Goal: Task Accomplishment & Management: Manage account settings

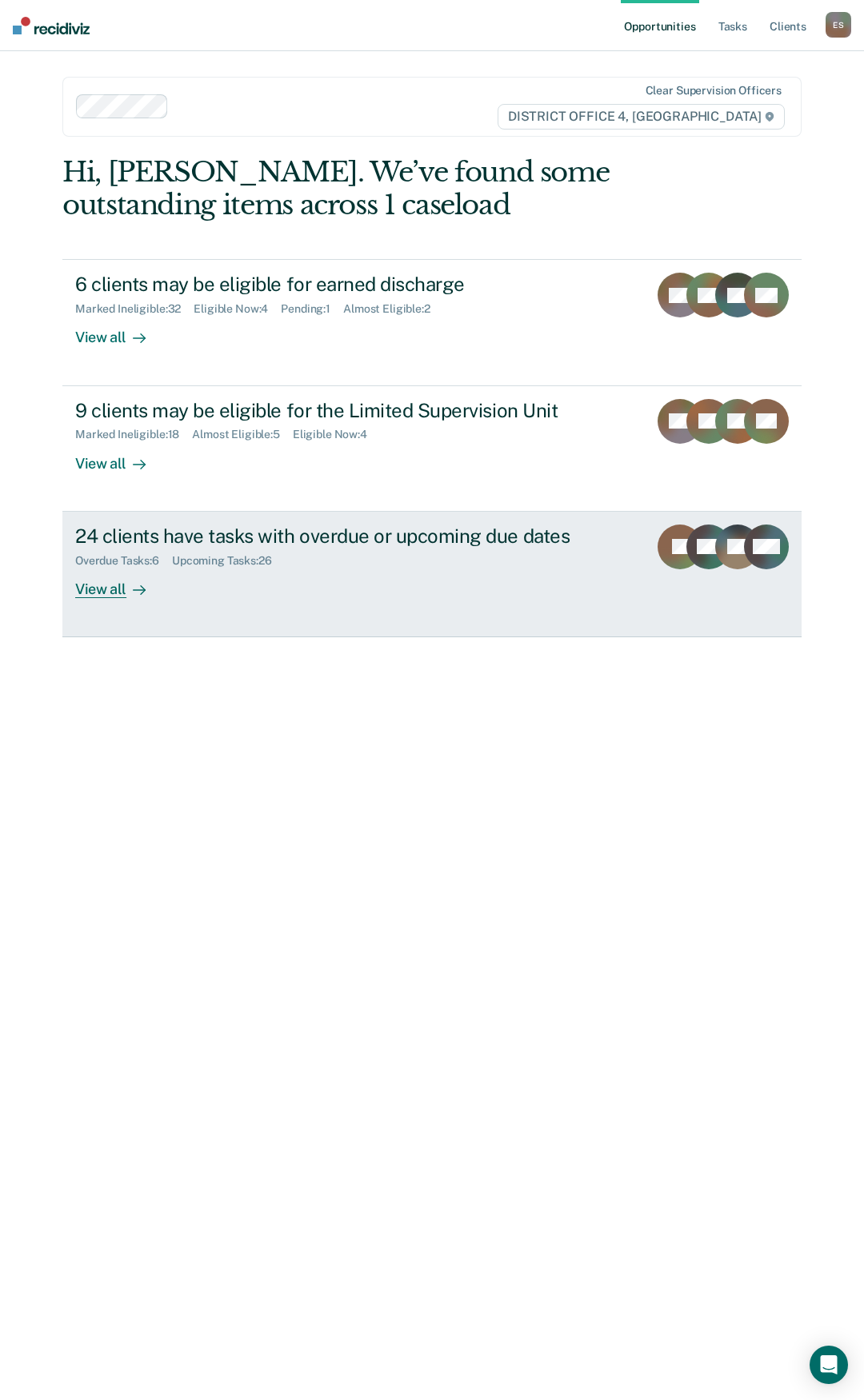
click at [99, 588] on div "View all" at bounding box center [120, 582] width 89 height 31
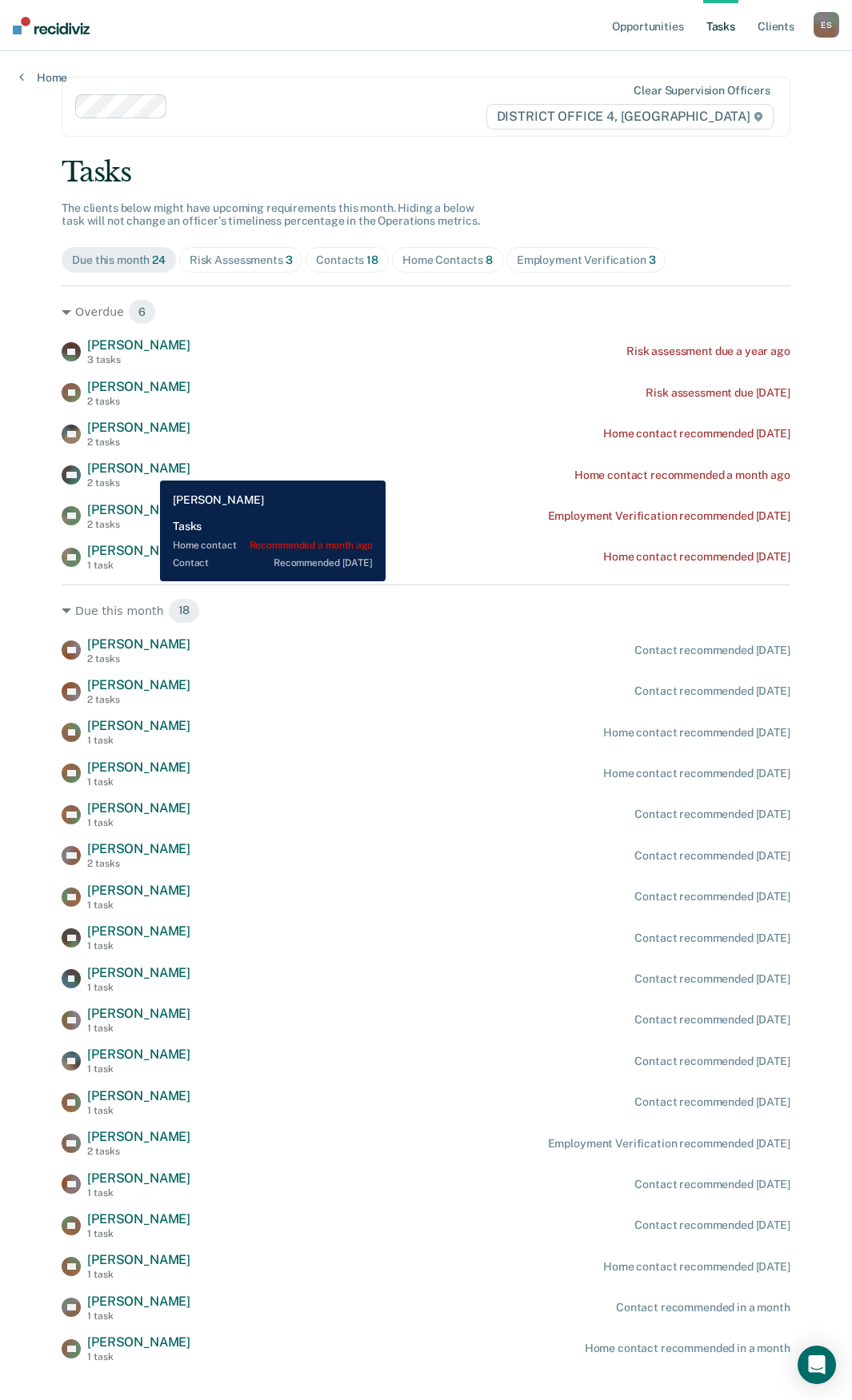
click at [148, 469] on span "[PERSON_NAME]" at bounding box center [139, 468] width 103 height 15
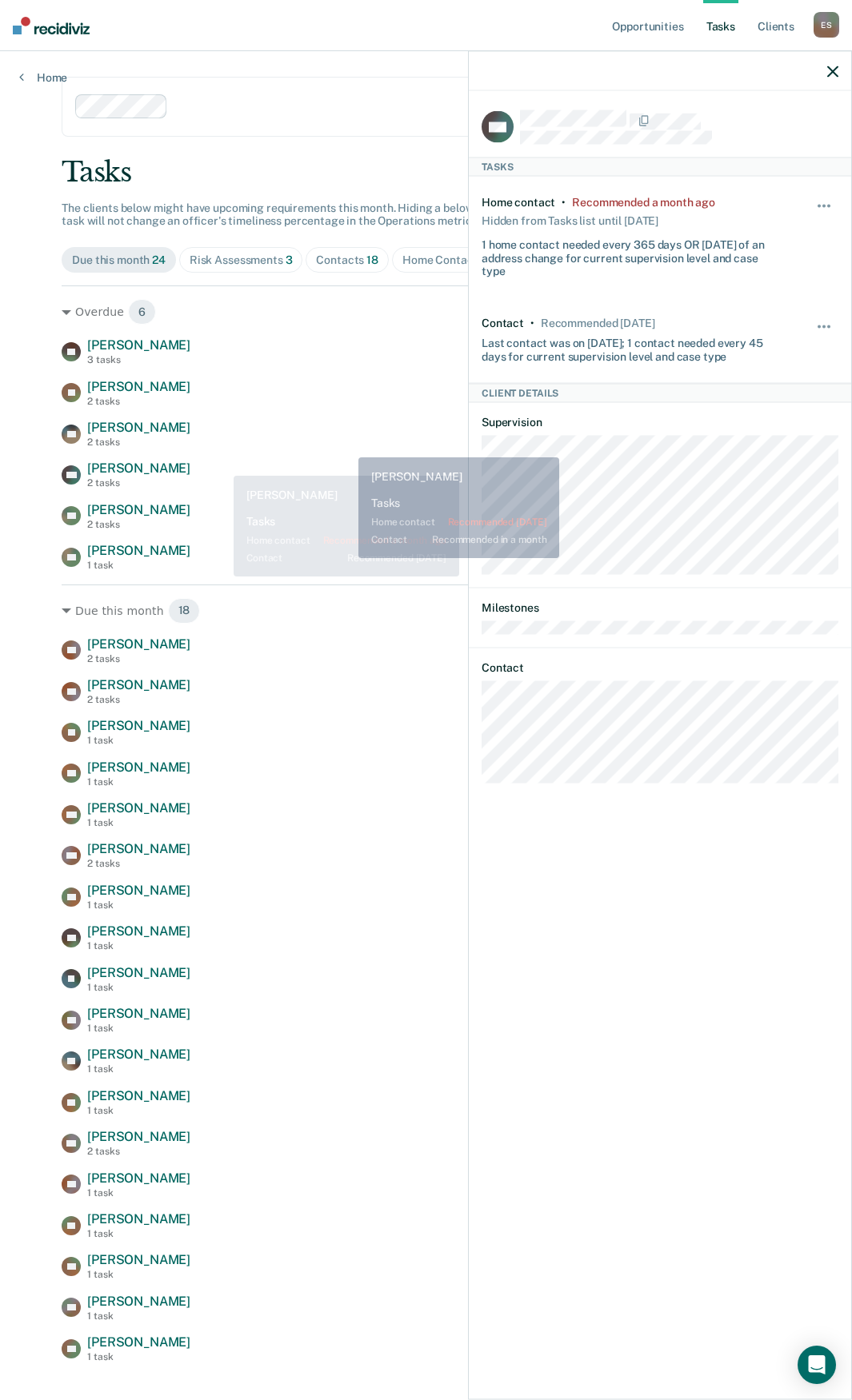
click at [347, 446] on div "EH [PERSON_NAME] 2 tasks Home contact recommended [DATE]" at bounding box center [426, 434] width 729 height 28
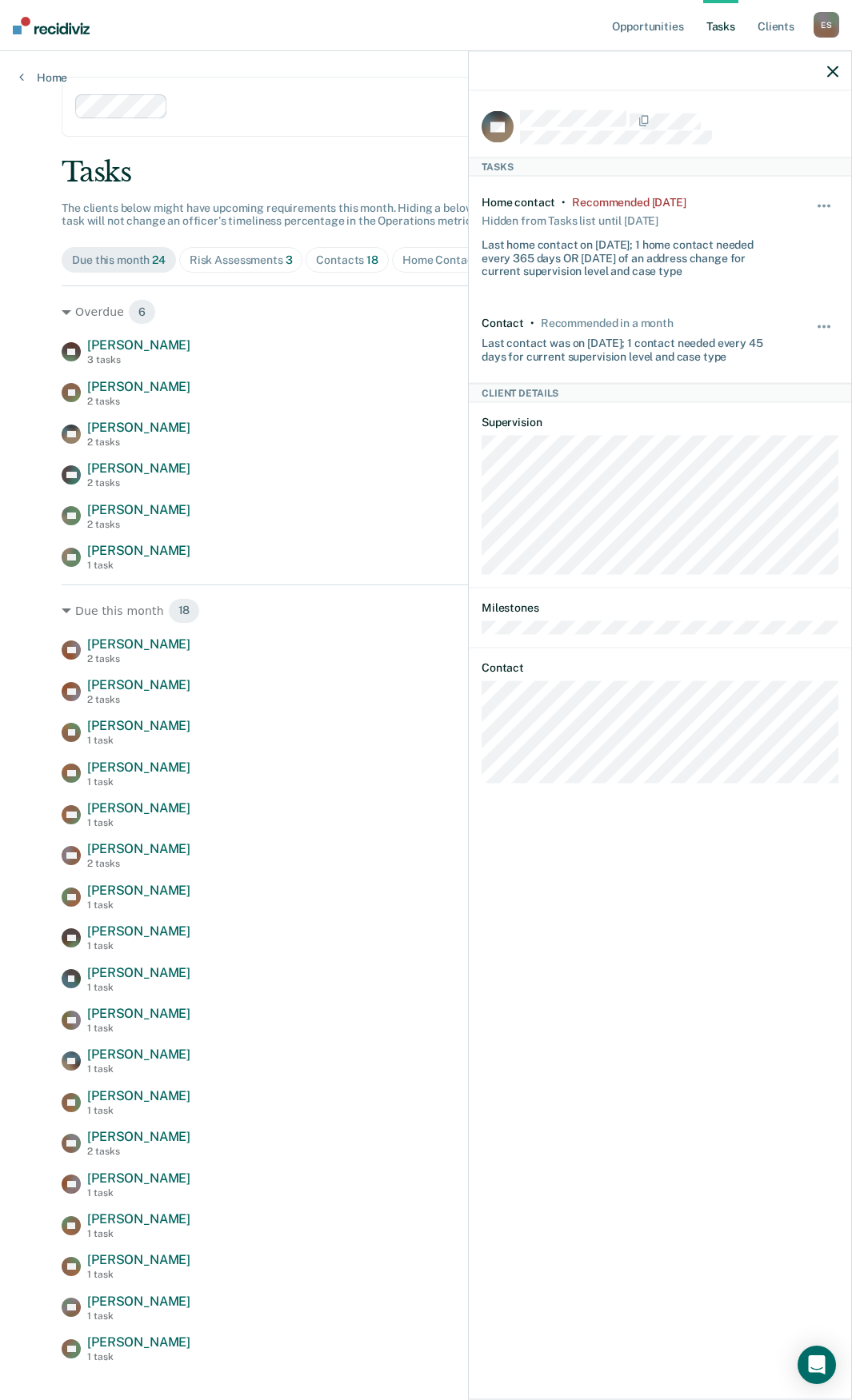
click at [834, 71] on icon "button" at bounding box center [832, 70] width 11 height 11
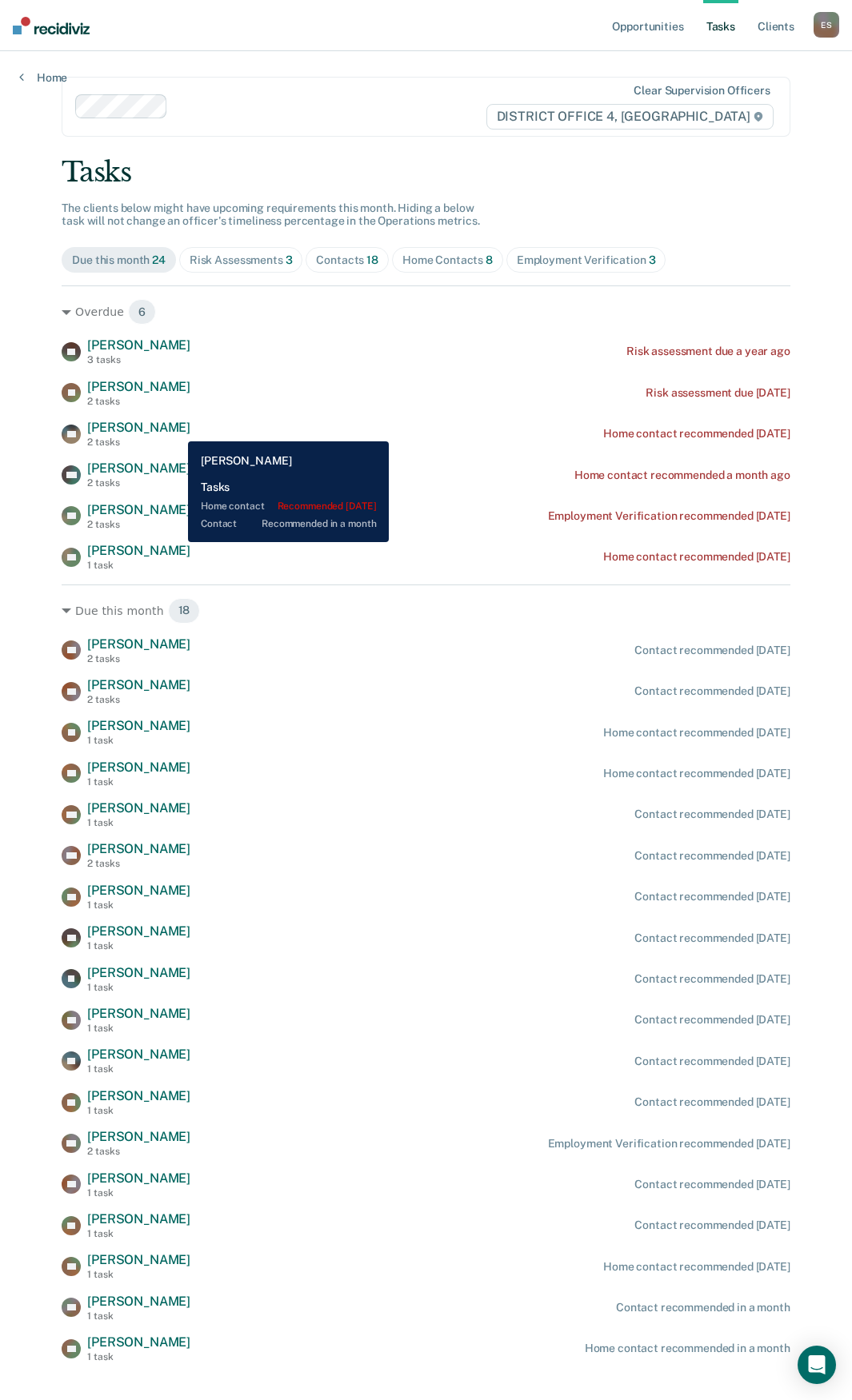
click at [176, 429] on span "[PERSON_NAME]" at bounding box center [139, 427] width 103 height 15
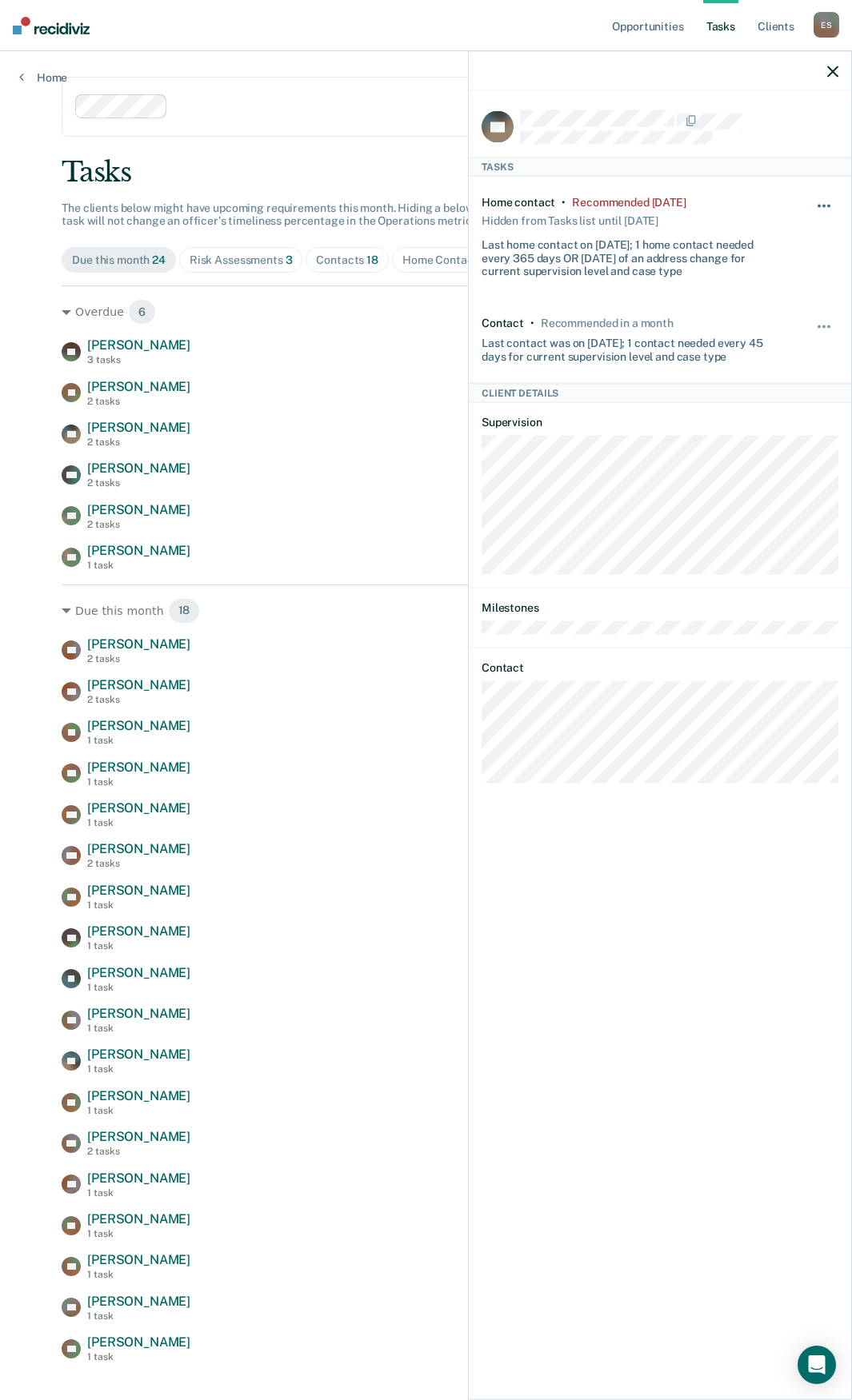
click at [823, 202] on button "button" at bounding box center [824, 214] width 27 height 26
click at [787, 316] on button "30 days" at bounding box center [781, 308] width 115 height 26
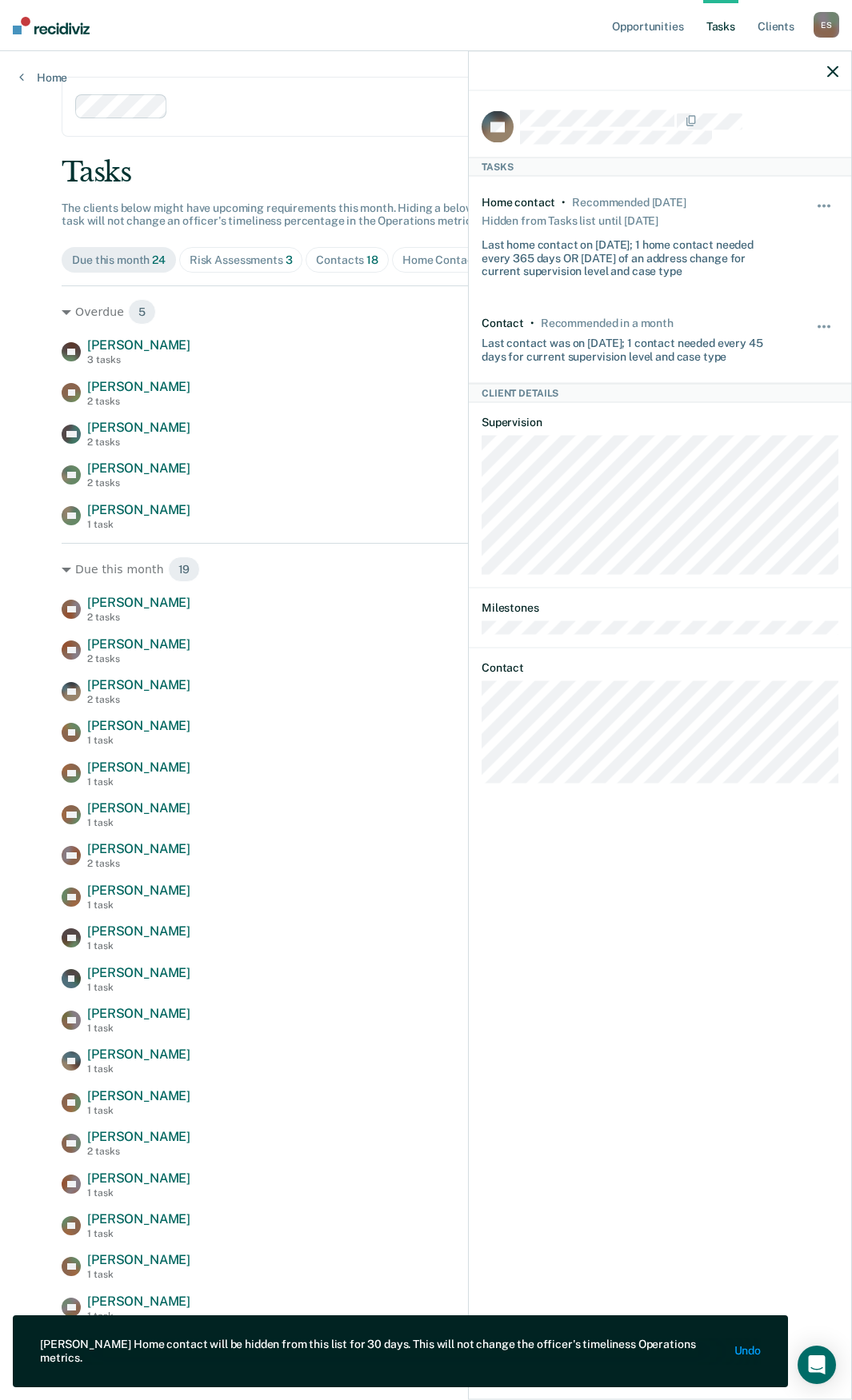
click at [834, 68] on icon "button" at bounding box center [832, 70] width 11 height 11
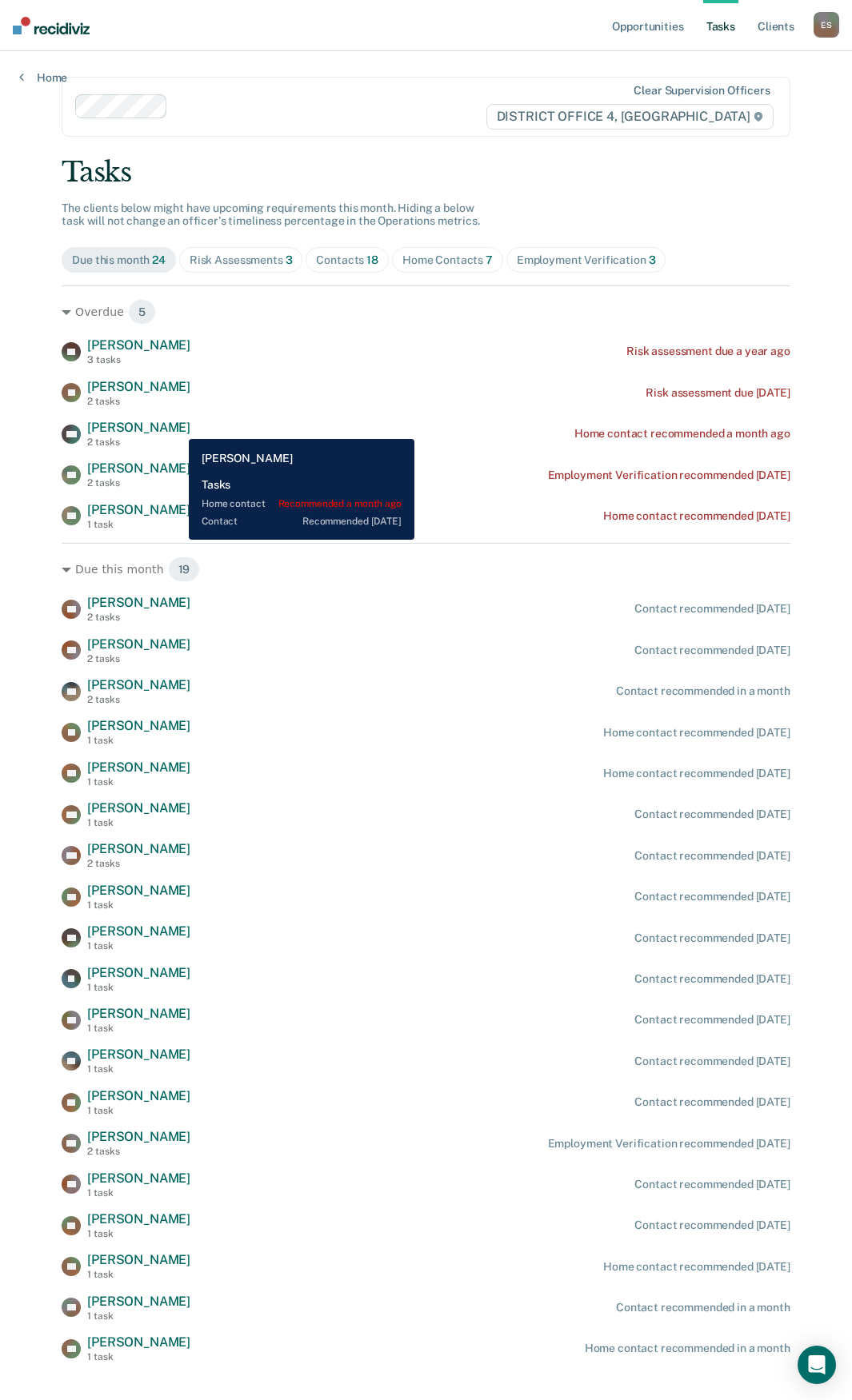
click at [177, 427] on span "[PERSON_NAME]" at bounding box center [139, 427] width 103 height 15
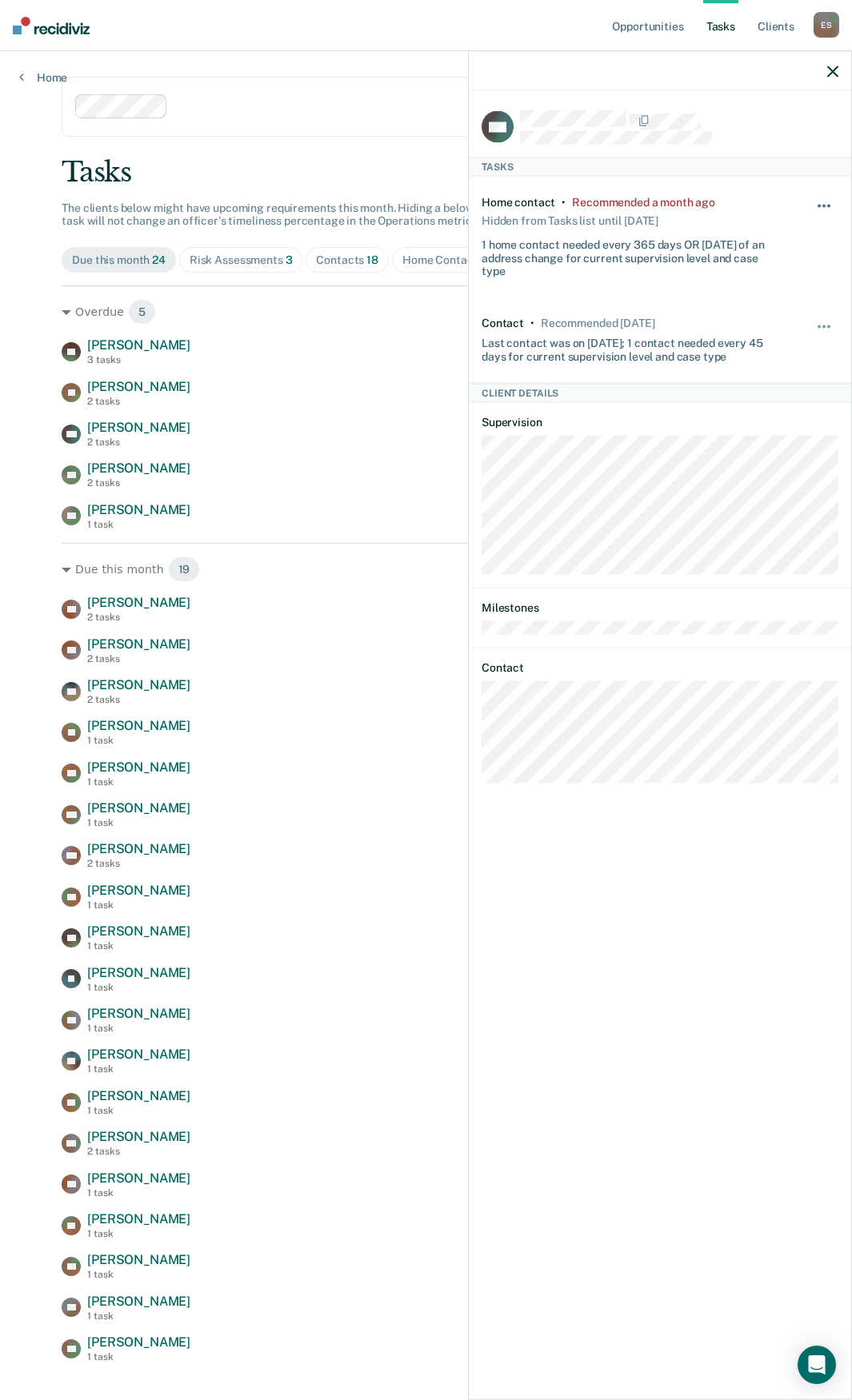
click at [816, 205] on button "button" at bounding box center [824, 214] width 27 height 26
click at [772, 297] on button "30 days" at bounding box center [781, 308] width 115 height 26
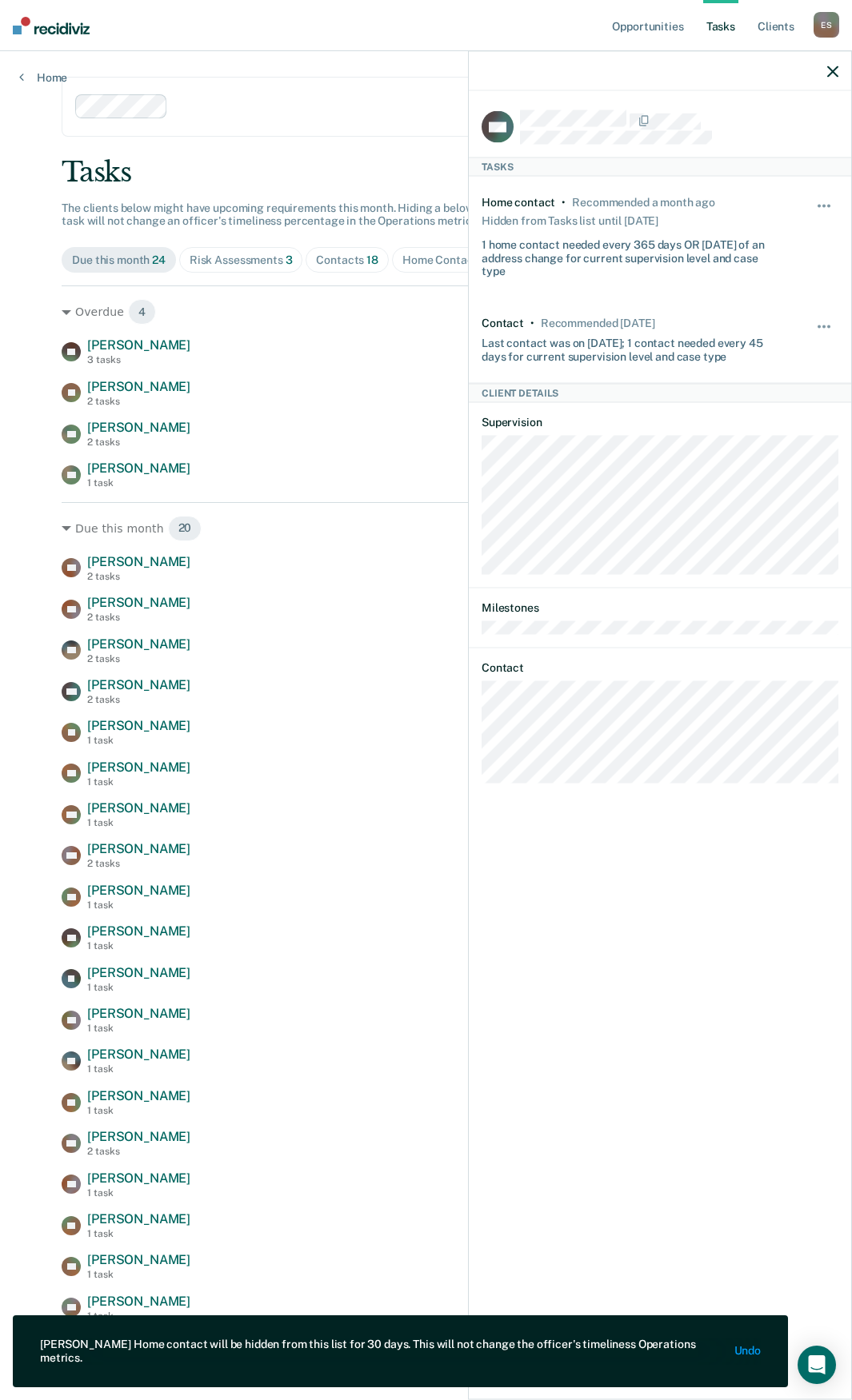
click at [834, 71] on icon "button" at bounding box center [832, 70] width 11 height 11
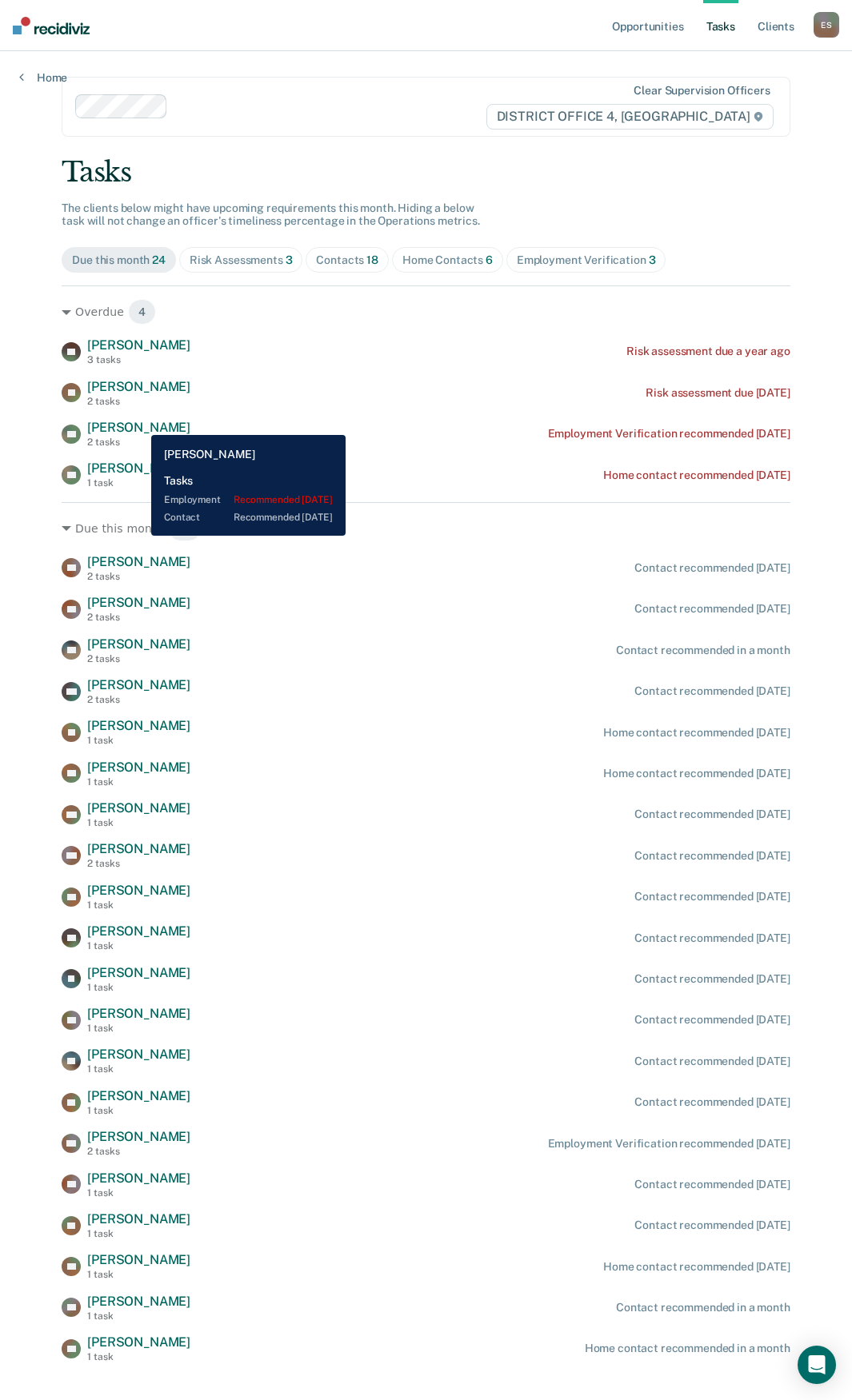
click at [139, 423] on span "[PERSON_NAME]" at bounding box center [139, 427] width 103 height 15
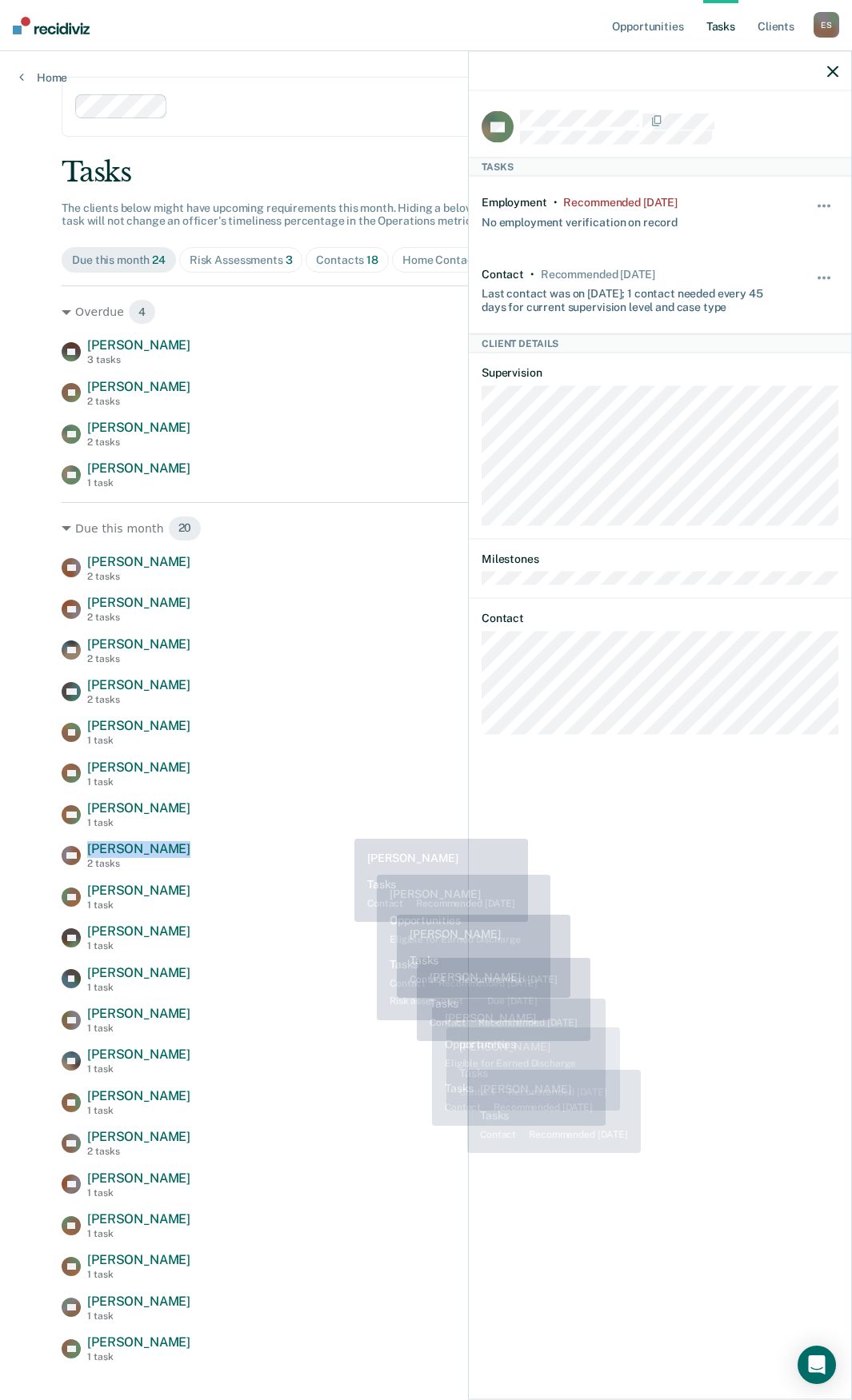
click at [343, 829] on div "CR [PERSON_NAME] 2 tasks Contact recommended [DATE] TC [PERSON_NAME] 2 tasks Co…" at bounding box center [426, 958] width 729 height 809
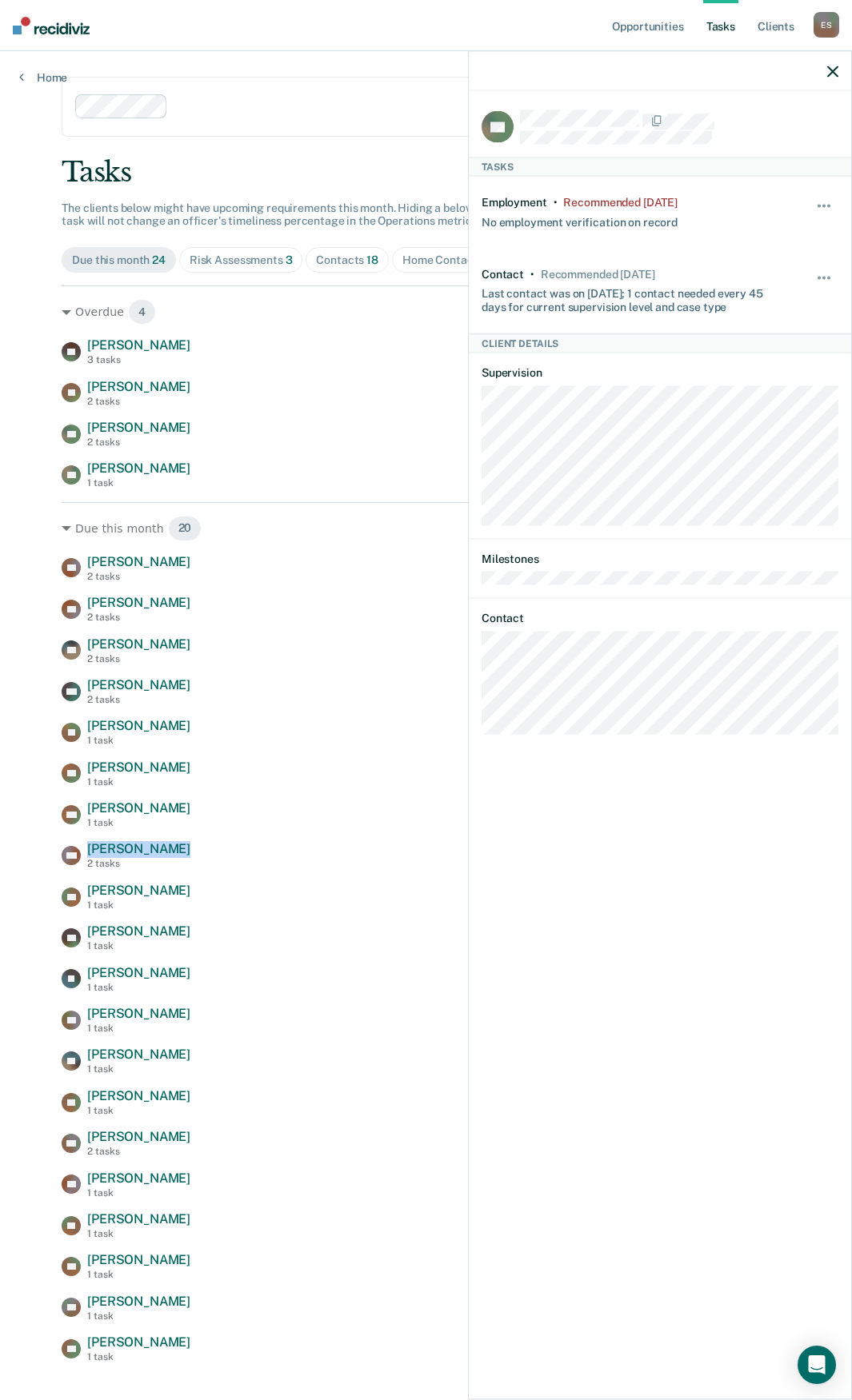
drag, startPoint x: 833, startPoint y: 68, endPoint x: 678, endPoint y: 340, distance: 313.1
click at [833, 68] on icon "button" at bounding box center [832, 70] width 11 height 11
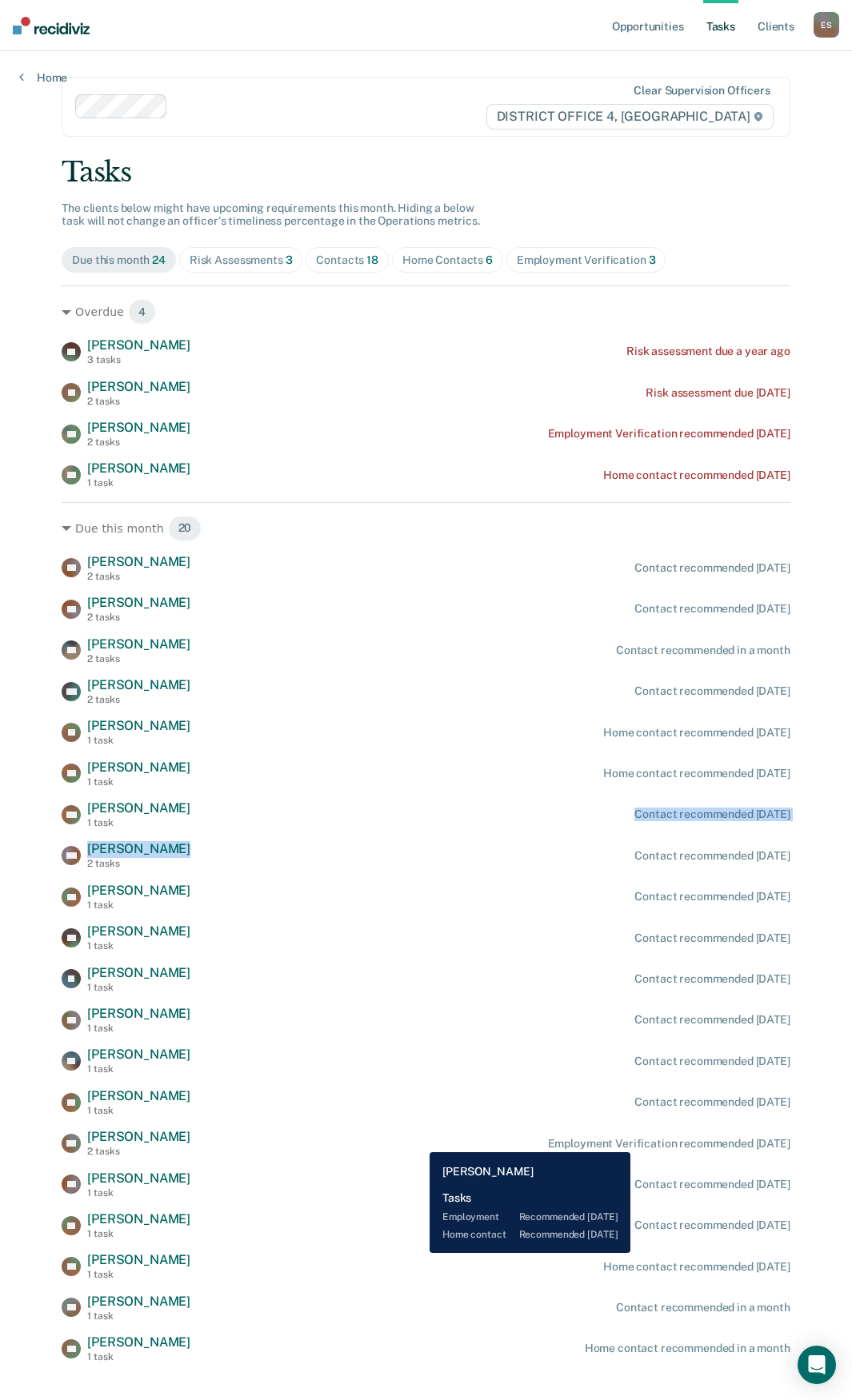
scroll to position [27, 0]
